Goal: Task Accomplishment & Management: Use online tool/utility

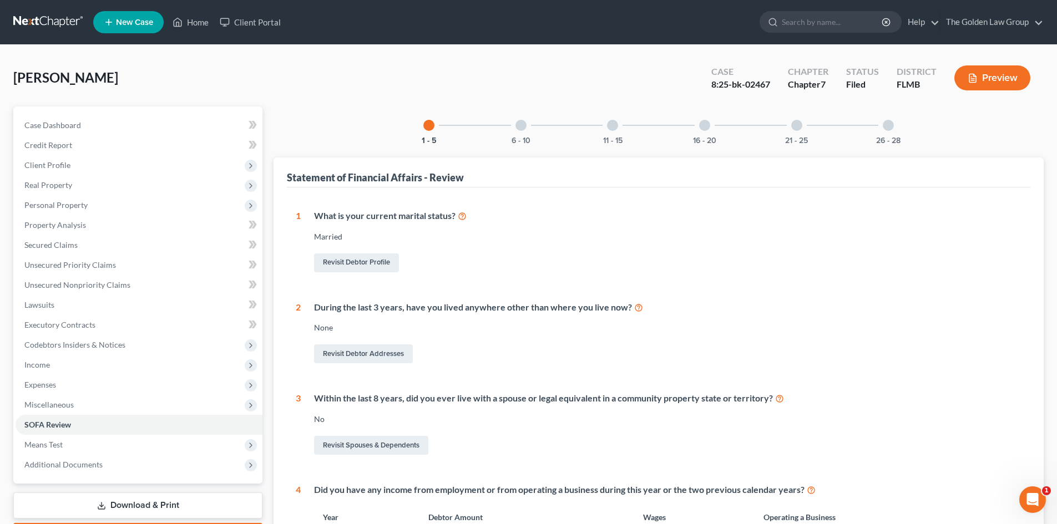
click at [34, 22] on link at bounding box center [48, 22] width 71 height 20
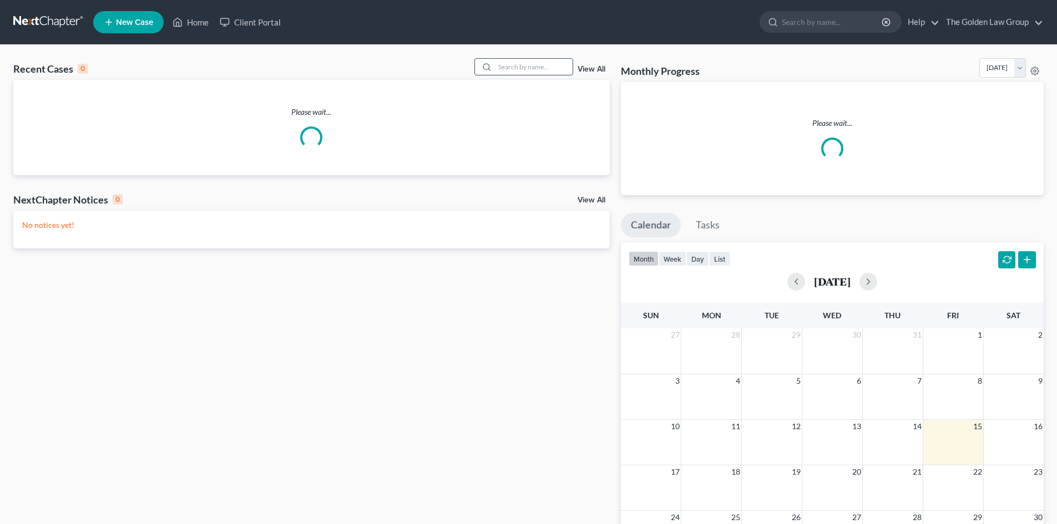
click at [528, 70] on input "search" at bounding box center [534, 67] width 78 height 16
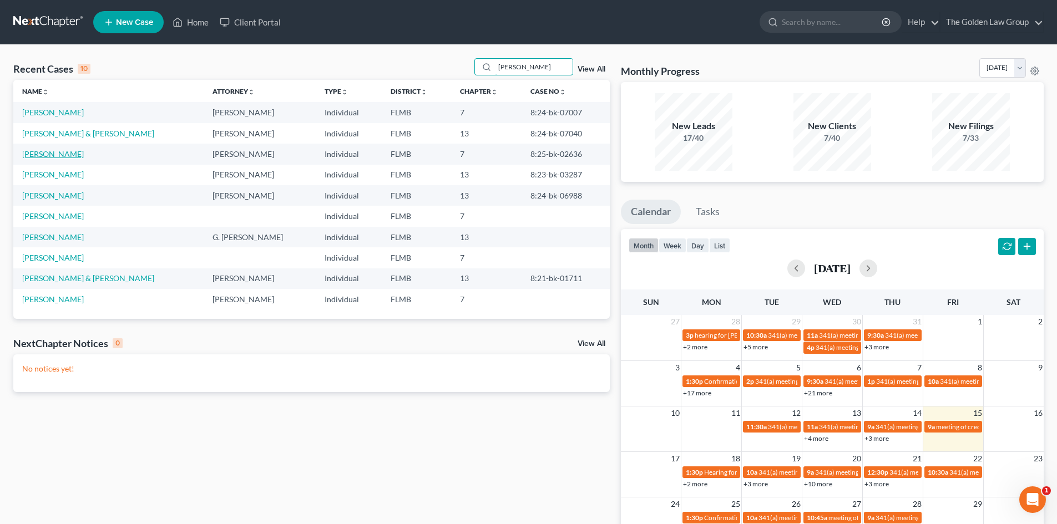
type input "davis"
click at [58, 155] on link "Davis, Denise" at bounding box center [53, 153] width 62 height 9
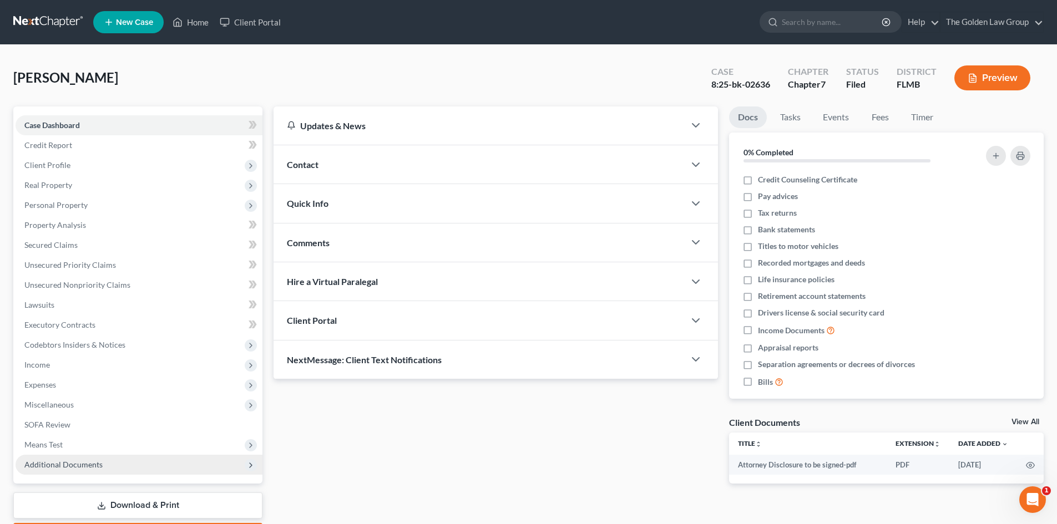
click at [80, 459] on span "Additional Documents" at bounding box center [139, 465] width 247 height 20
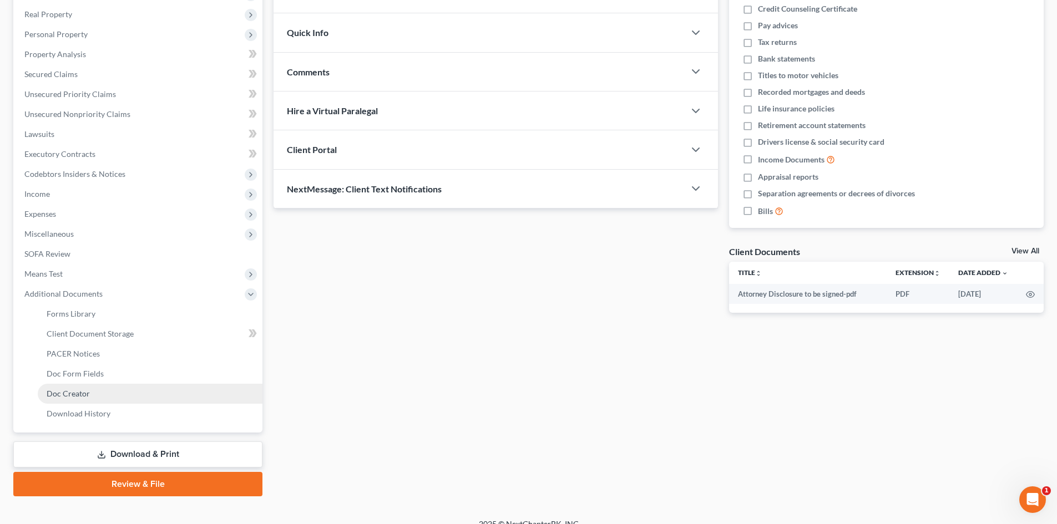
scroll to position [185, 0]
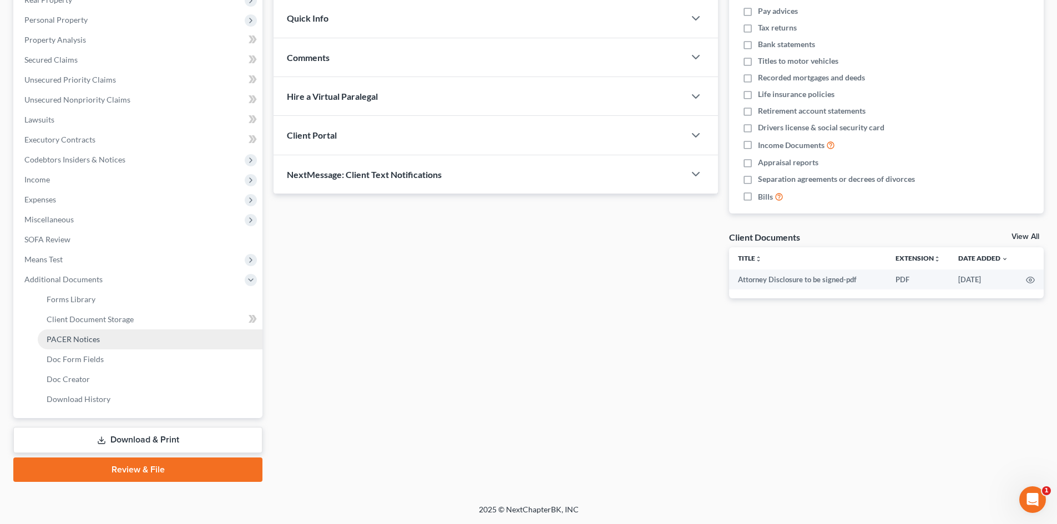
click at [96, 337] on span "PACER Notices" at bounding box center [73, 339] width 53 height 9
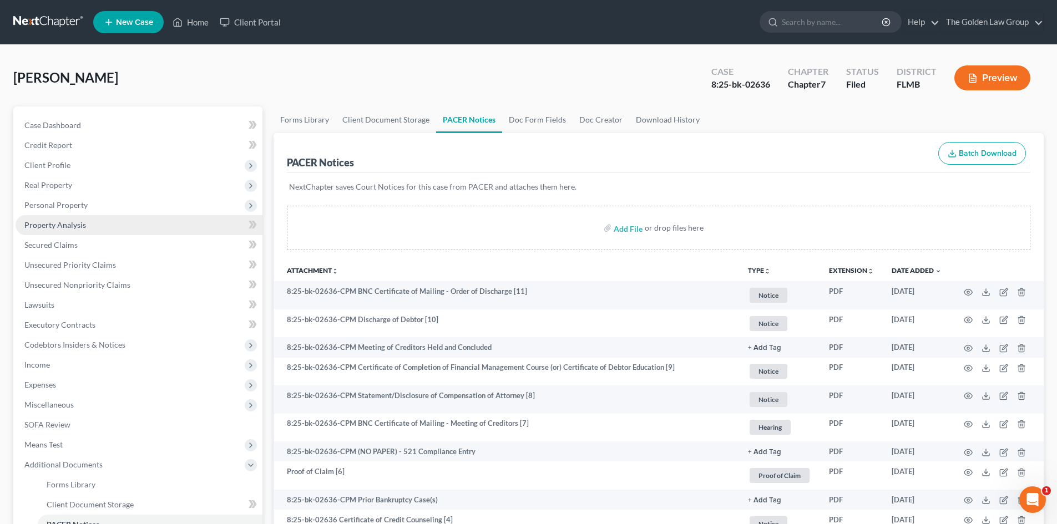
click at [82, 227] on span "Property Analysis" at bounding box center [55, 224] width 62 height 9
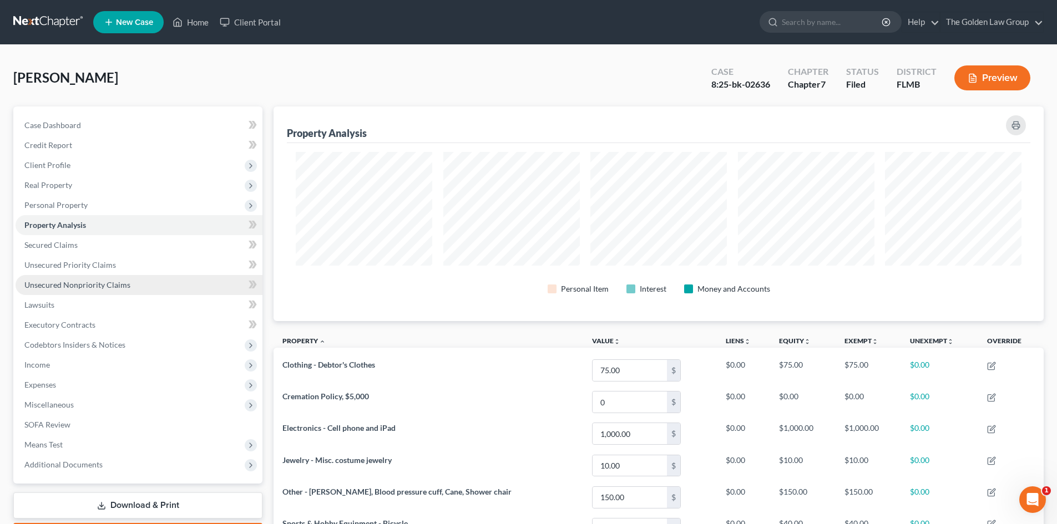
click at [74, 284] on span "Unsecured Nonpriority Claims" at bounding box center [77, 284] width 106 height 9
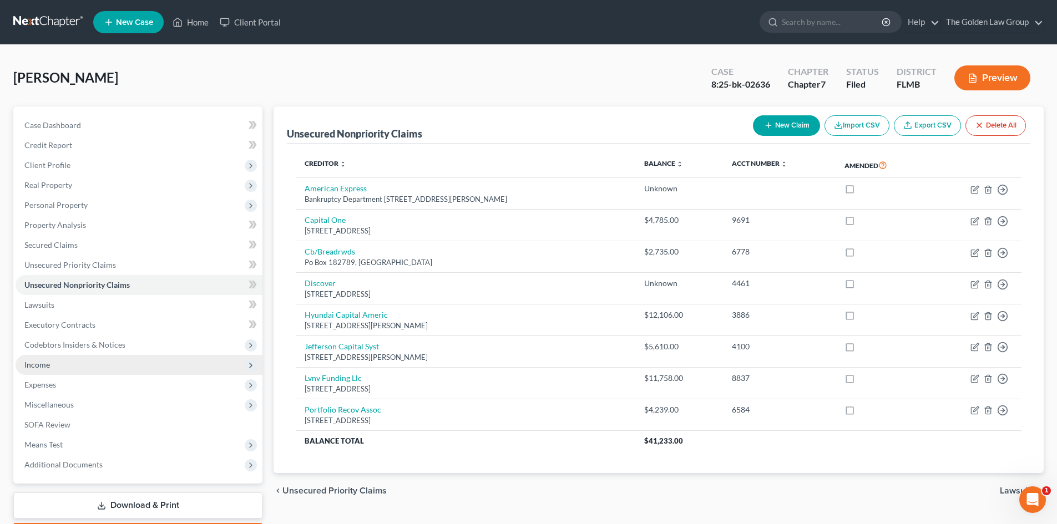
click at [55, 366] on span "Income" at bounding box center [139, 365] width 247 height 20
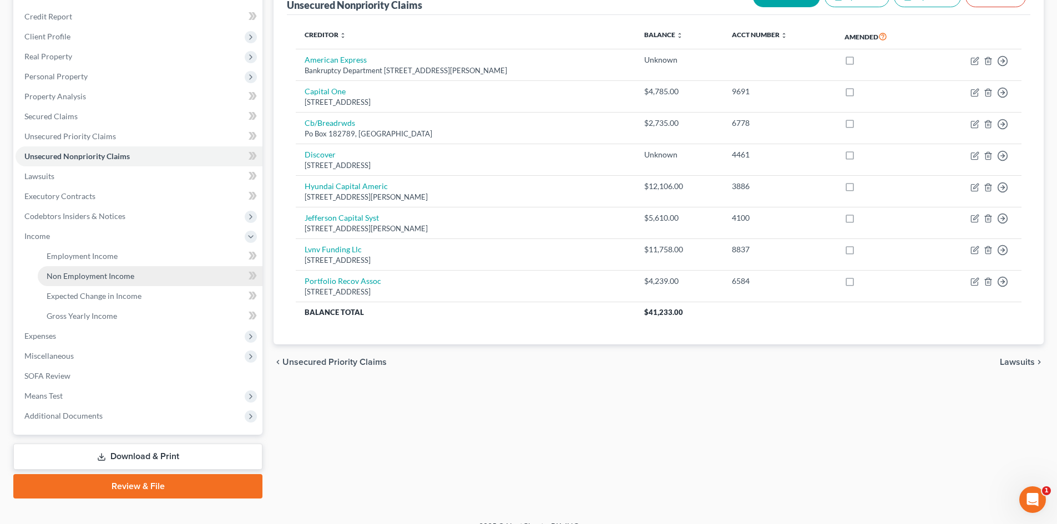
scroll to position [145, 0]
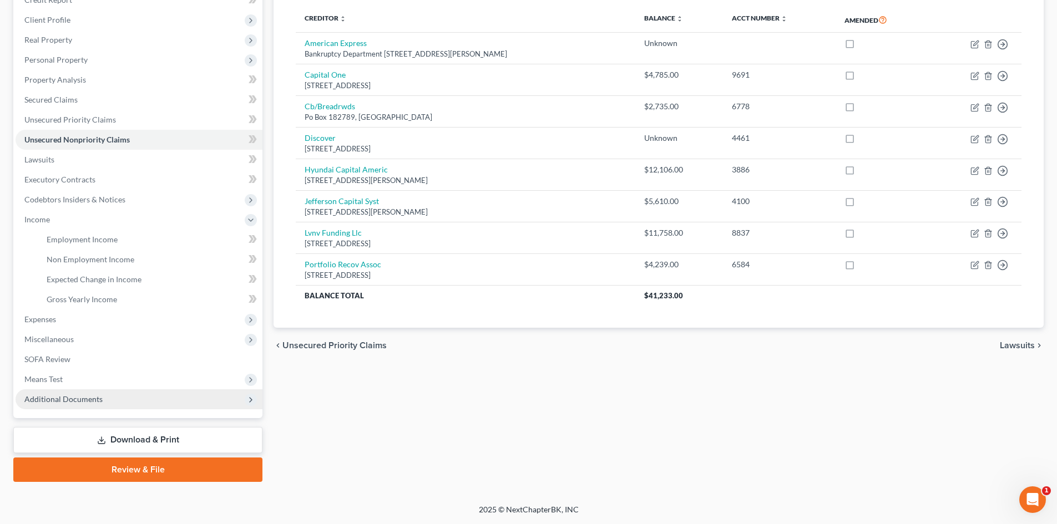
click at [68, 404] on span "Additional Documents" at bounding box center [139, 399] width 247 height 20
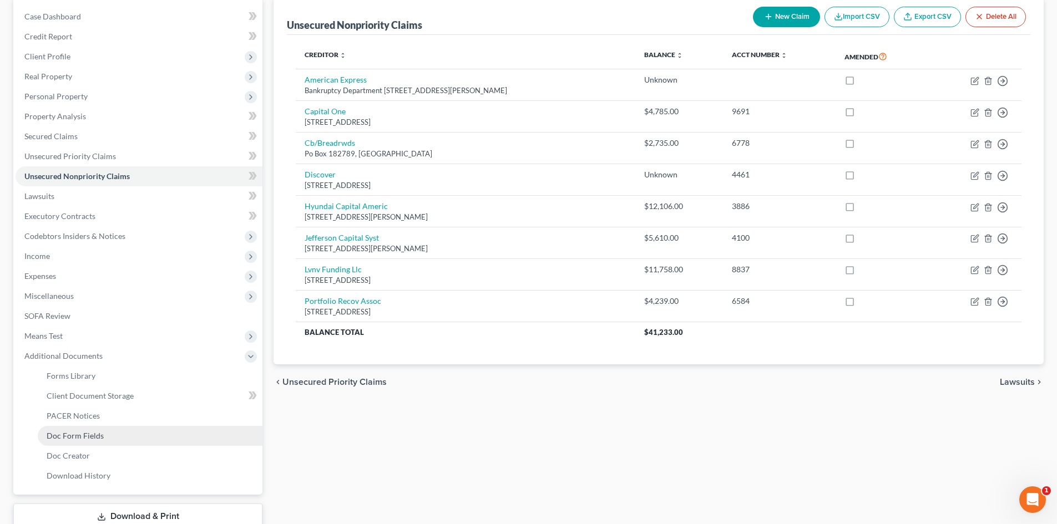
scroll to position [111, 0]
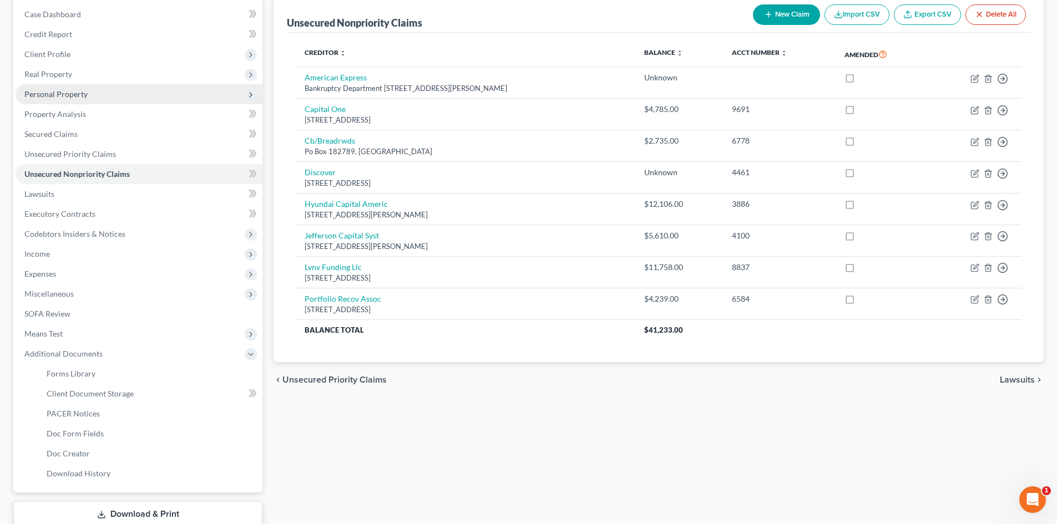
click at [84, 96] on span "Personal Property" at bounding box center [55, 93] width 63 height 9
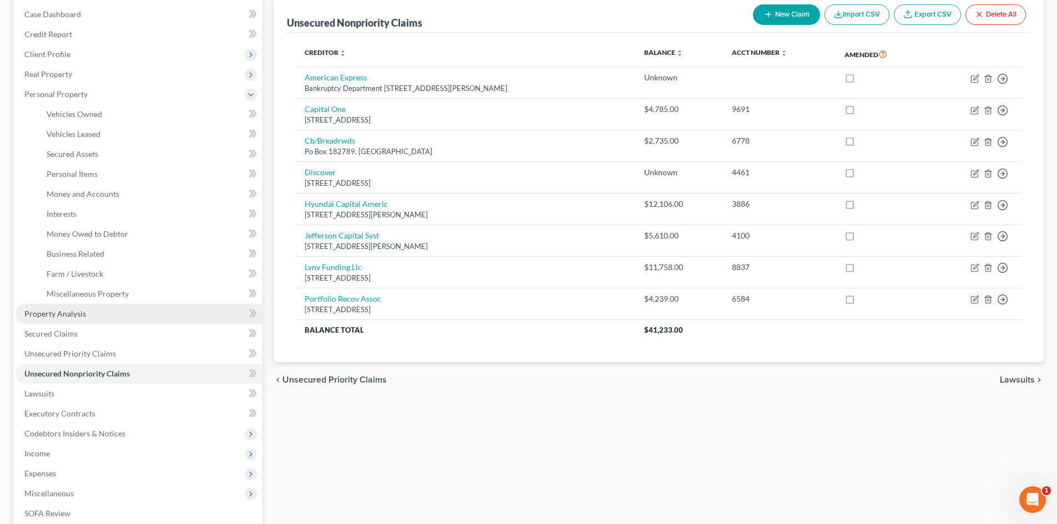
click at [59, 315] on span "Property Analysis" at bounding box center [55, 313] width 62 height 9
